Goal: Information Seeking & Learning: Learn about a topic

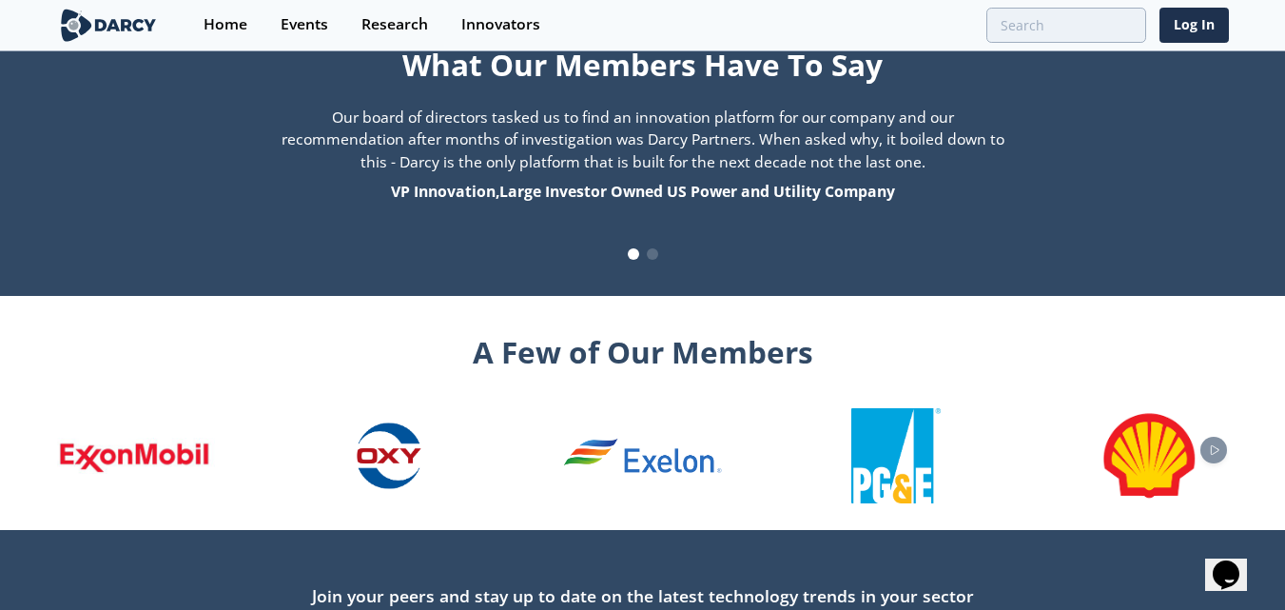
scroll to position [2117, 0]
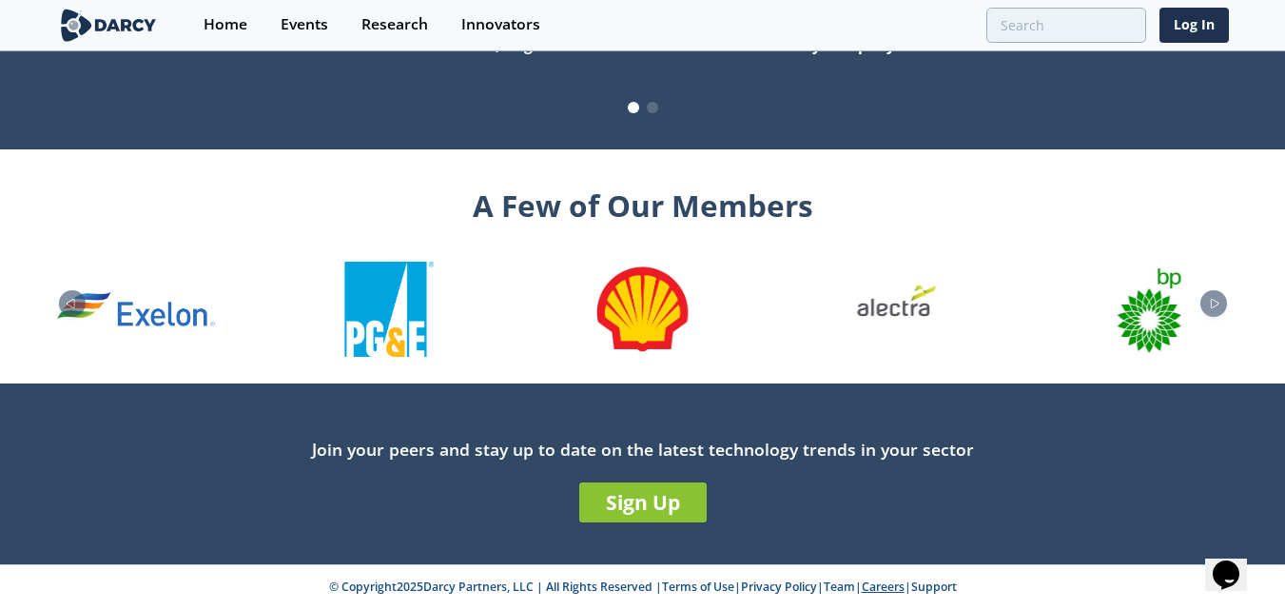
click at [897, 585] on link "Careers" at bounding box center [883, 586] width 43 height 16
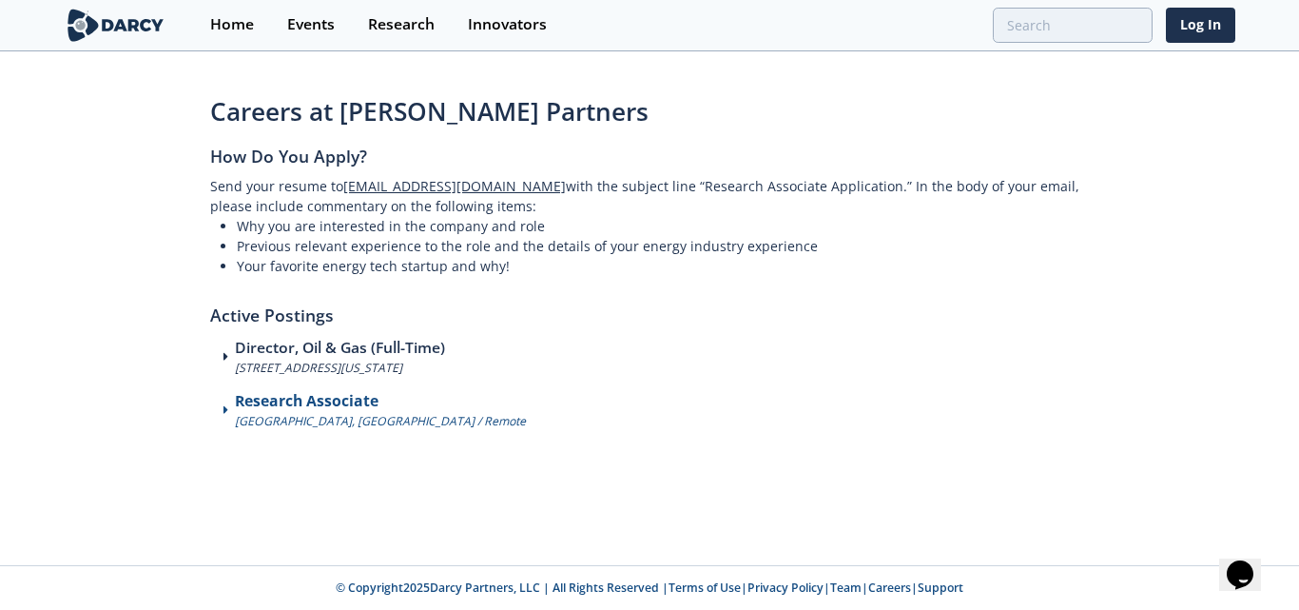
click at [340, 406] on h3 "Research Associate" at bounding box center [380, 401] width 291 height 23
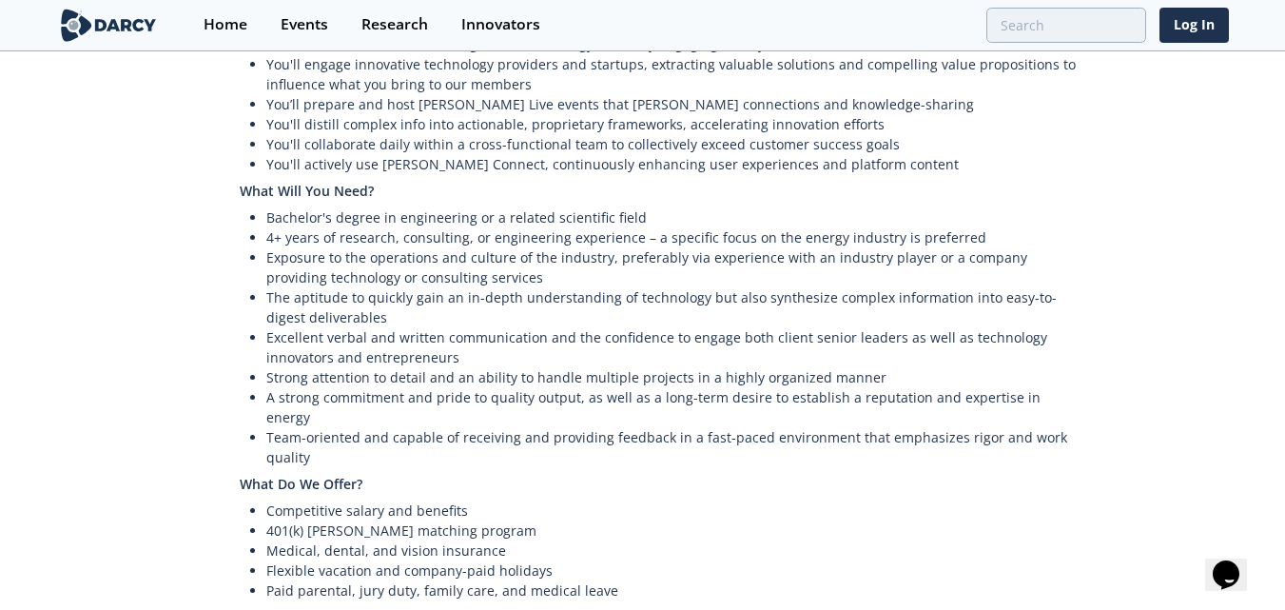
scroll to position [942, 0]
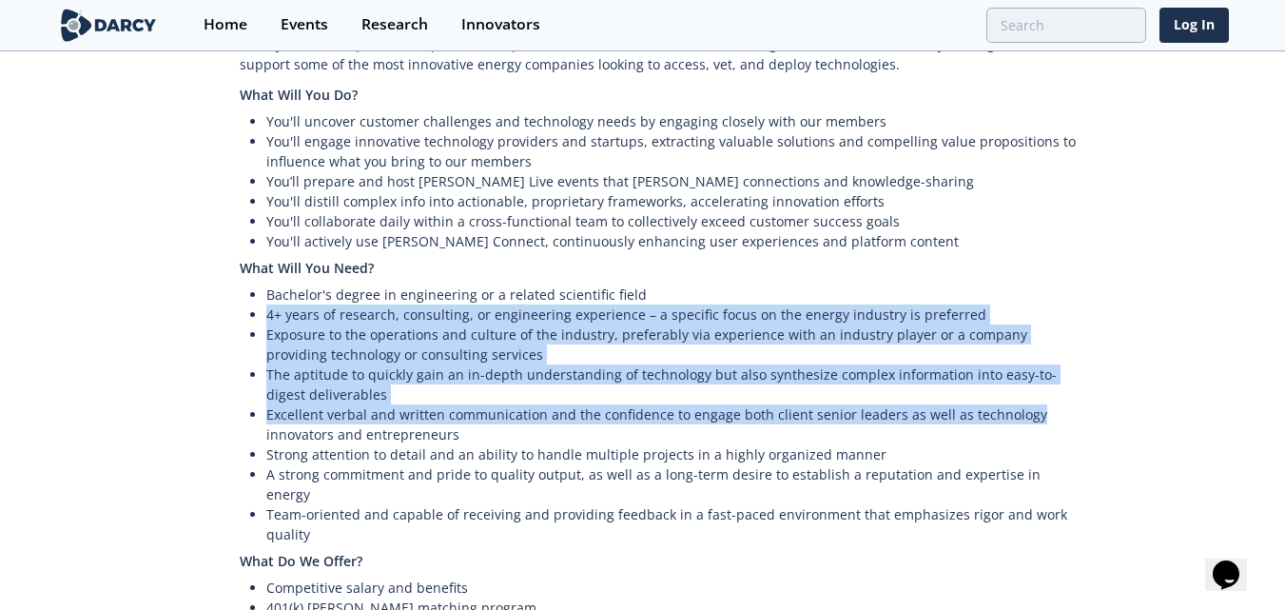
drag, startPoint x: 263, startPoint y: 276, endPoint x: 1043, endPoint y: 375, distance: 786.3
click at [1043, 375] on ul "Bachelor's degree in engineering or a related scientific field 4+ years of rese…" at bounding box center [661, 414] width 843 height 260
click at [1043, 404] on li "Excellent verbal and written communication and the confidence to engage both cl…" at bounding box center [674, 424] width 816 height 40
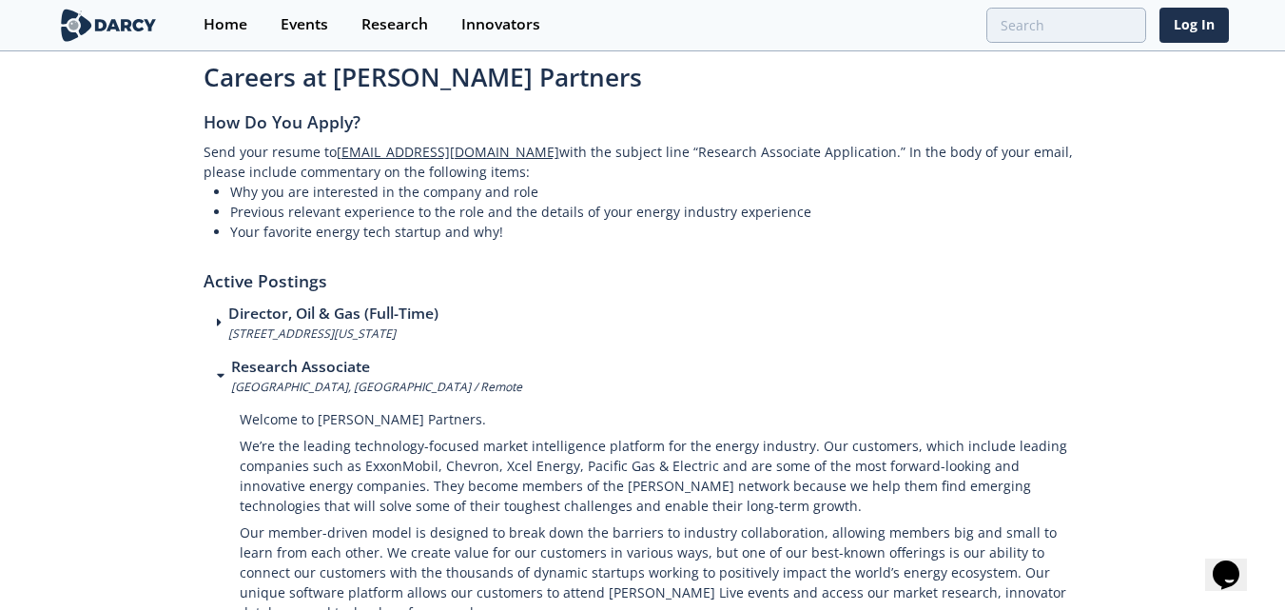
scroll to position [0, 0]
